Goal: Download file/media

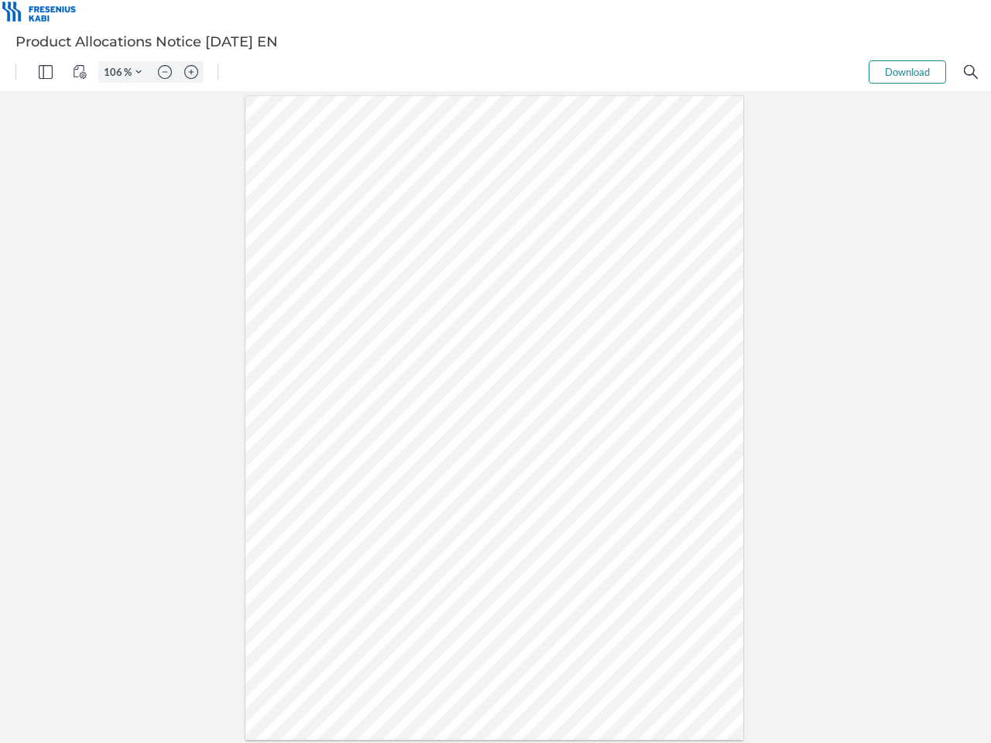
click at [46, 72] on img "Panel" at bounding box center [46, 72] width 14 height 14
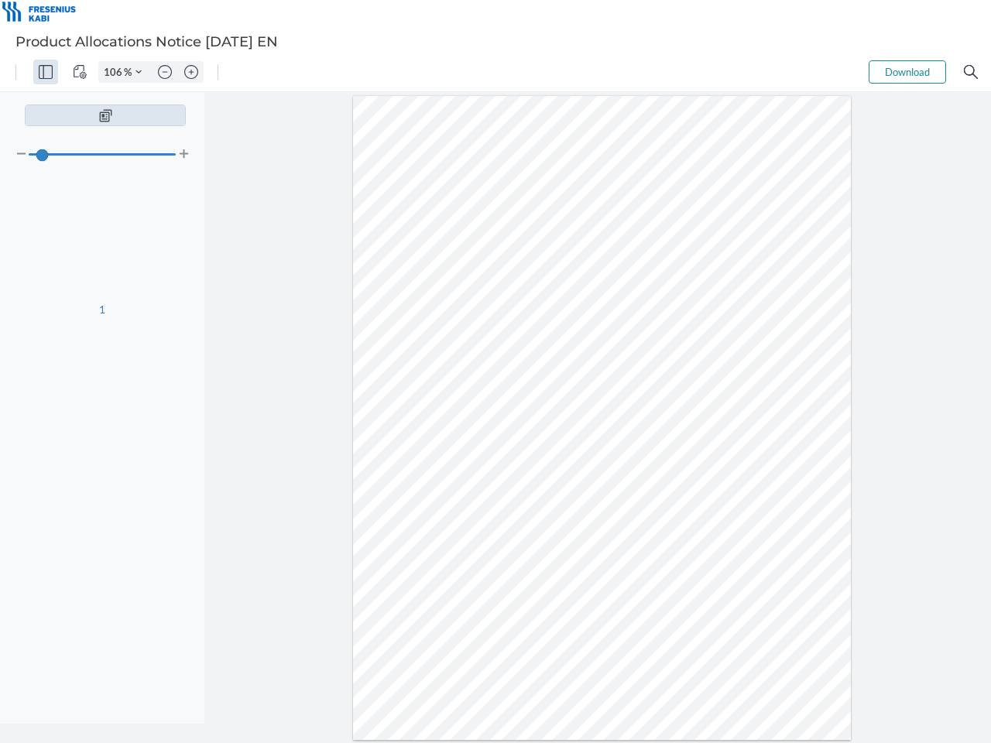
click at [80, 72] on img "View Controls" at bounding box center [80, 72] width 14 height 14
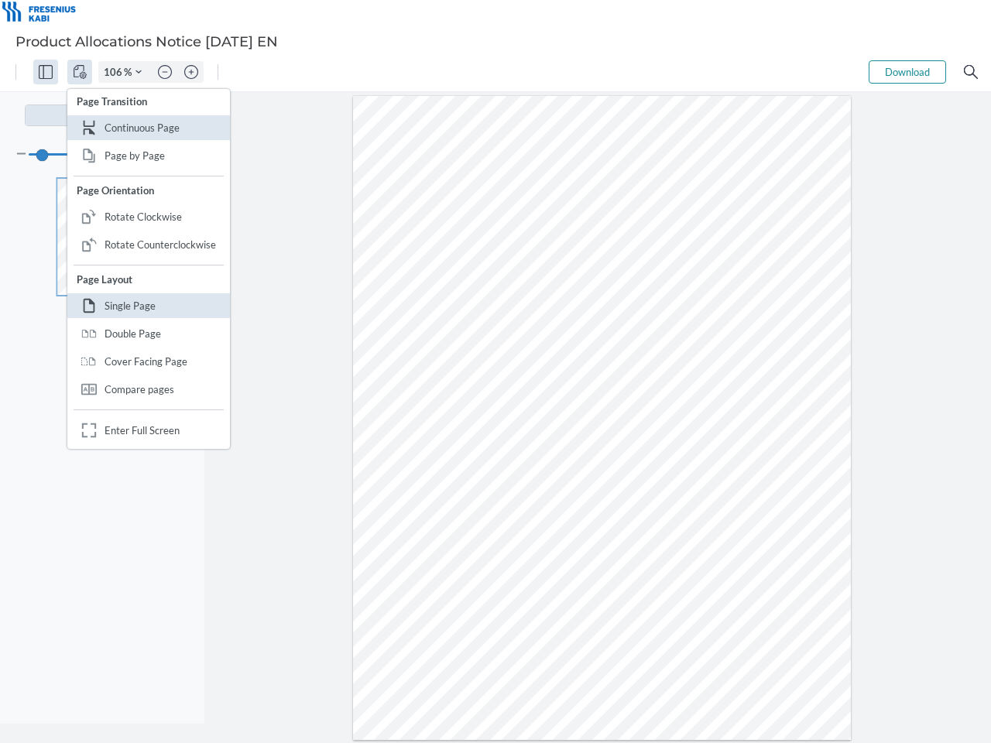
click at [115, 72] on input "106" at bounding box center [111, 72] width 25 height 14
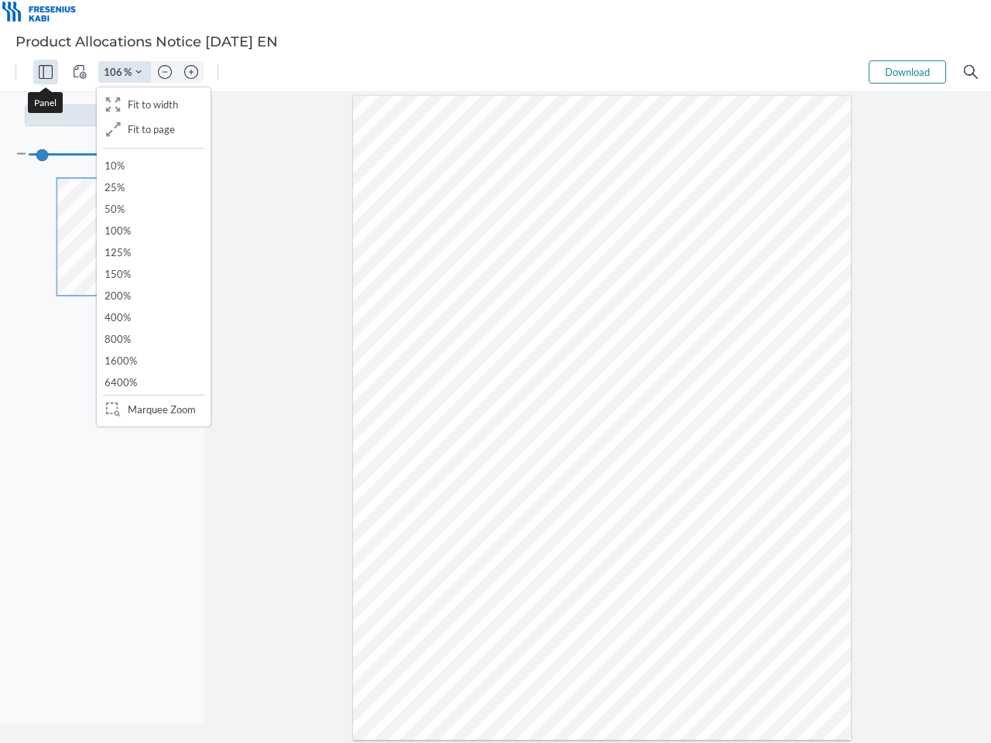
click at [139, 72] on img "Zoom Controls" at bounding box center [138, 72] width 6 height 6
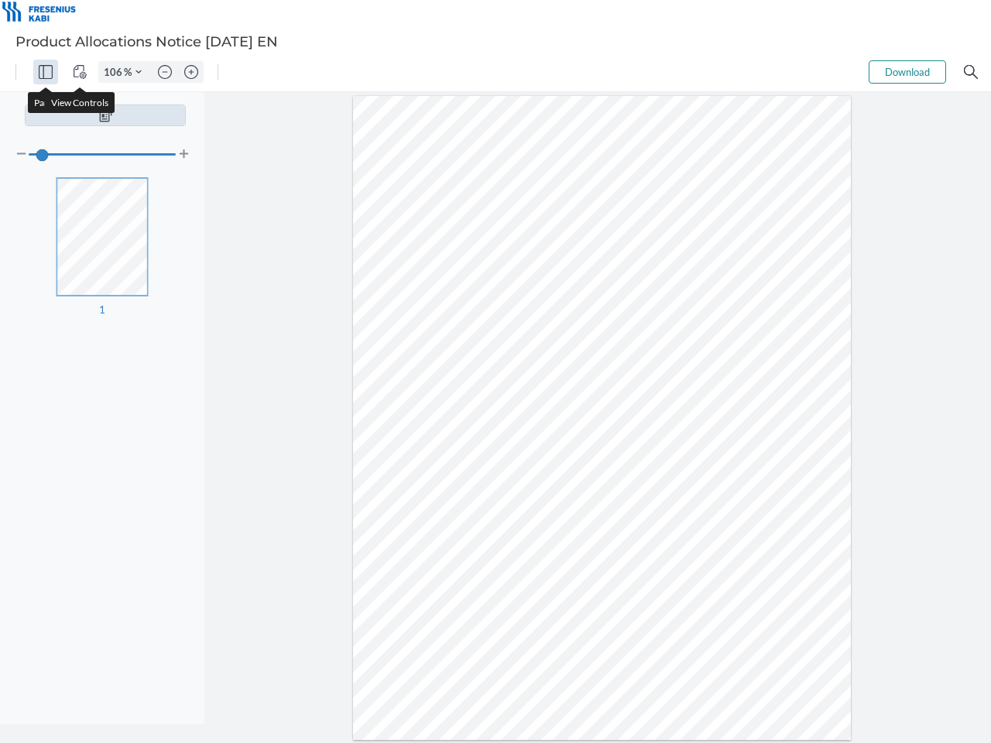
click at [165, 72] on img "Zoom out" at bounding box center [165, 72] width 14 height 14
click at [191, 72] on img "Zoom in" at bounding box center [191, 72] width 14 height 14
type input "106"
click at [907, 72] on button "Download" at bounding box center [906, 71] width 77 height 23
click at [971, 72] on img "Search" at bounding box center [971, 72] width 14 height 14
